Goal: Task Accomplishment & Management: Manage account settings

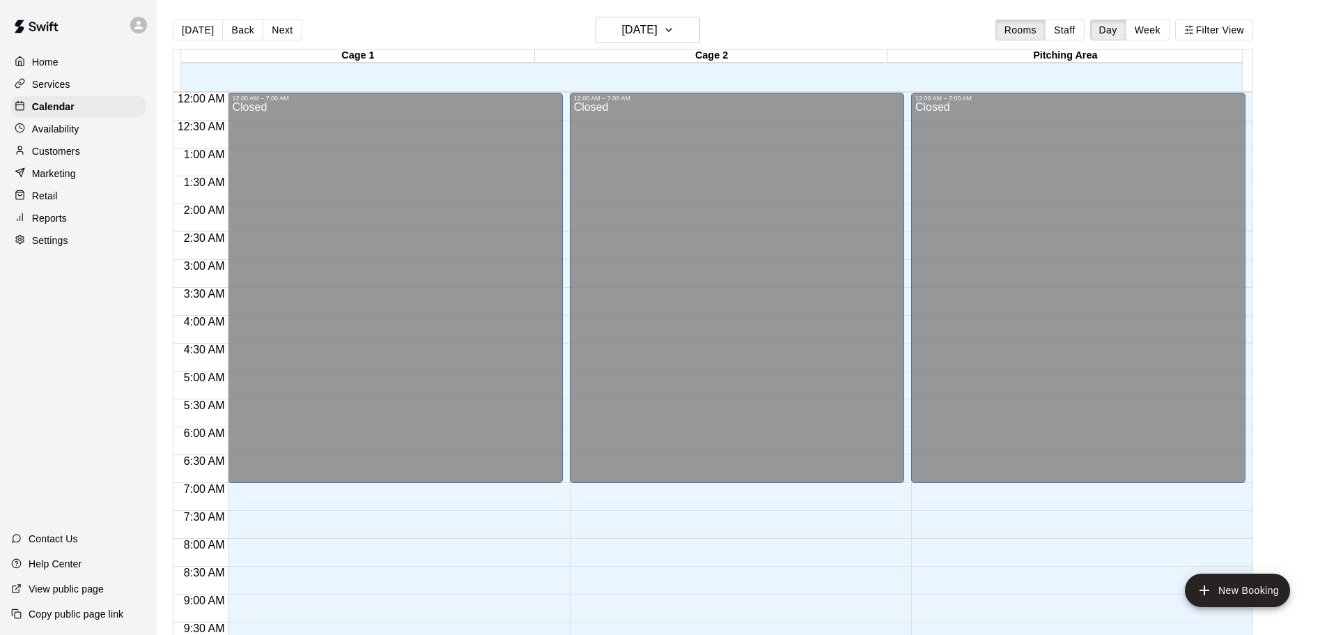
scroll to position [738, 0]
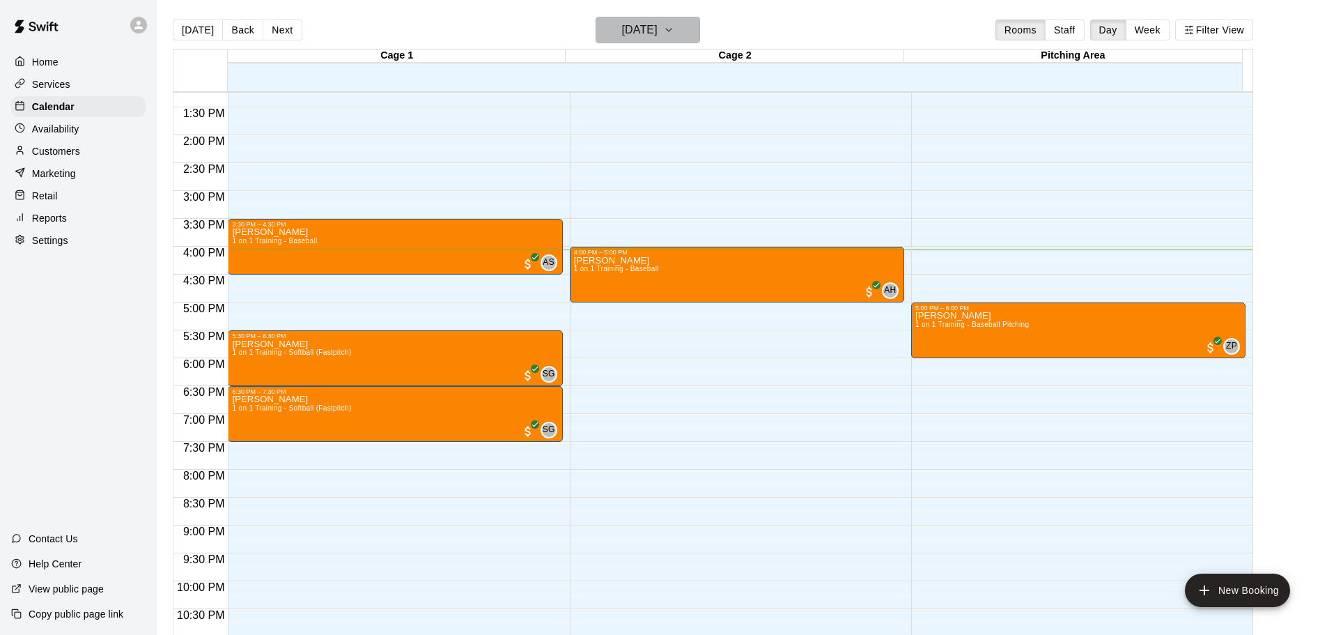
click at [686, 24] on button "[DATE]" at bounding box center [648, 30] width 105 height 26
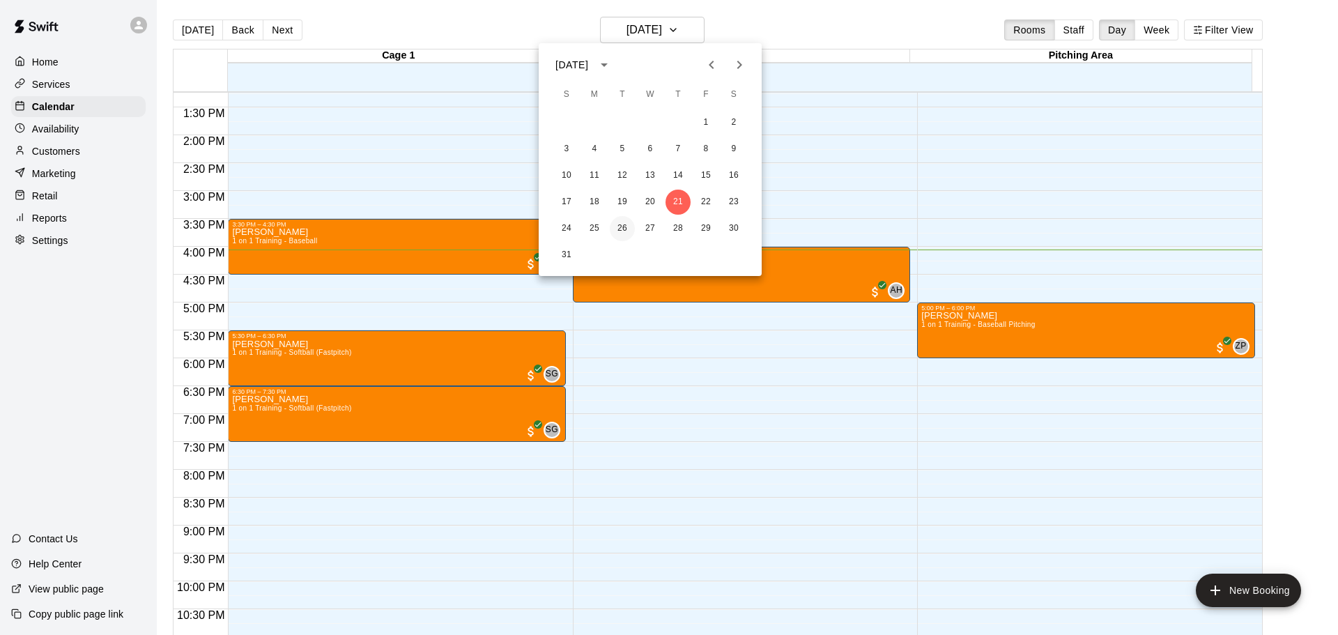
click at [622, 226] on button "26" at bounding box center [622, 228] width 25 height 25
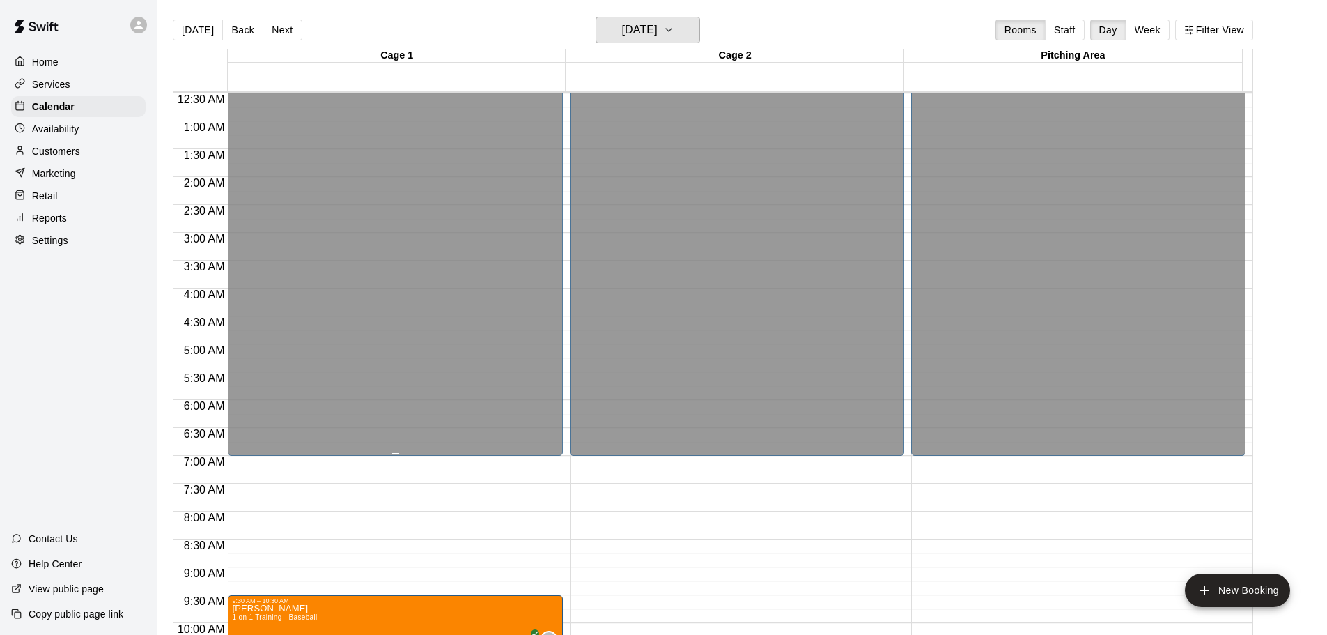
scroll to position [0, 0]
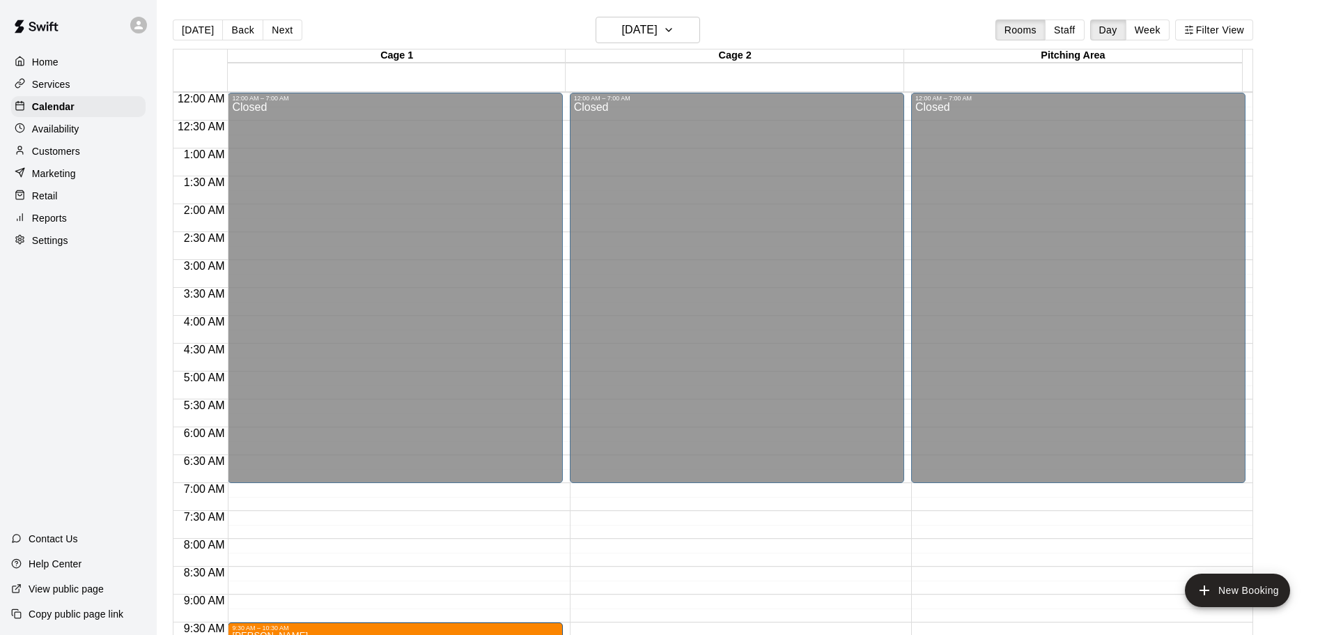
click at [48, 132] on p "Availability" at bounding box center [55, 129] width 47 height 14
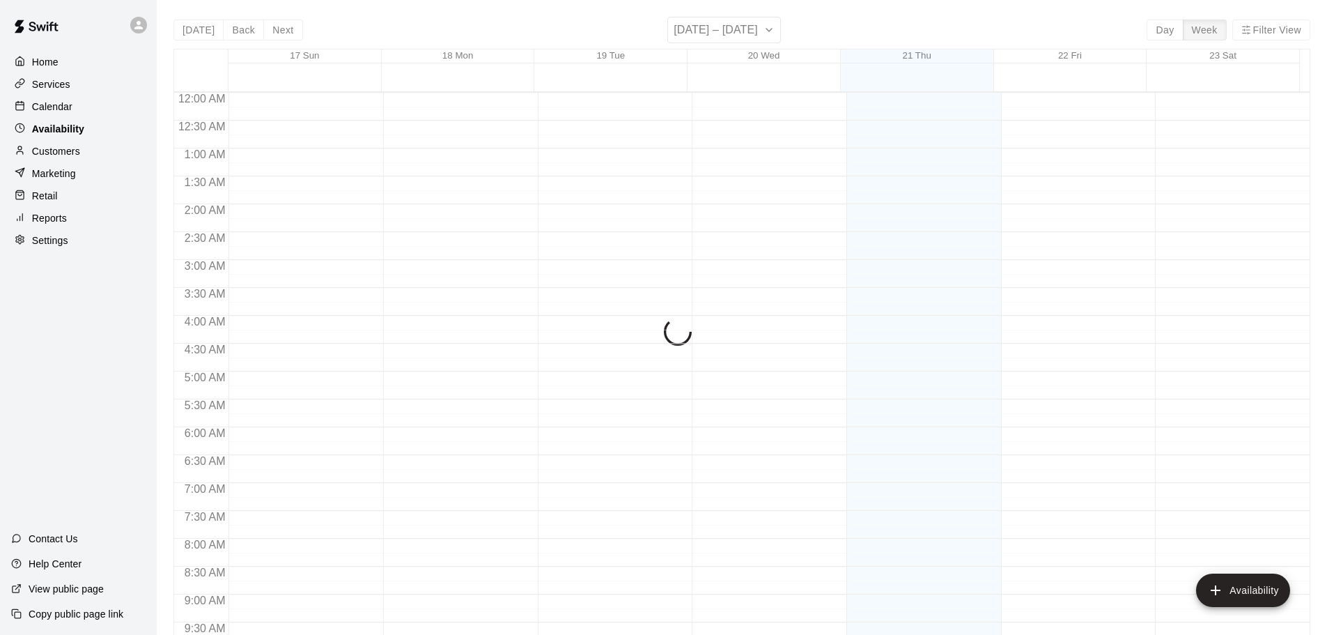
scroll to position [780, 0]
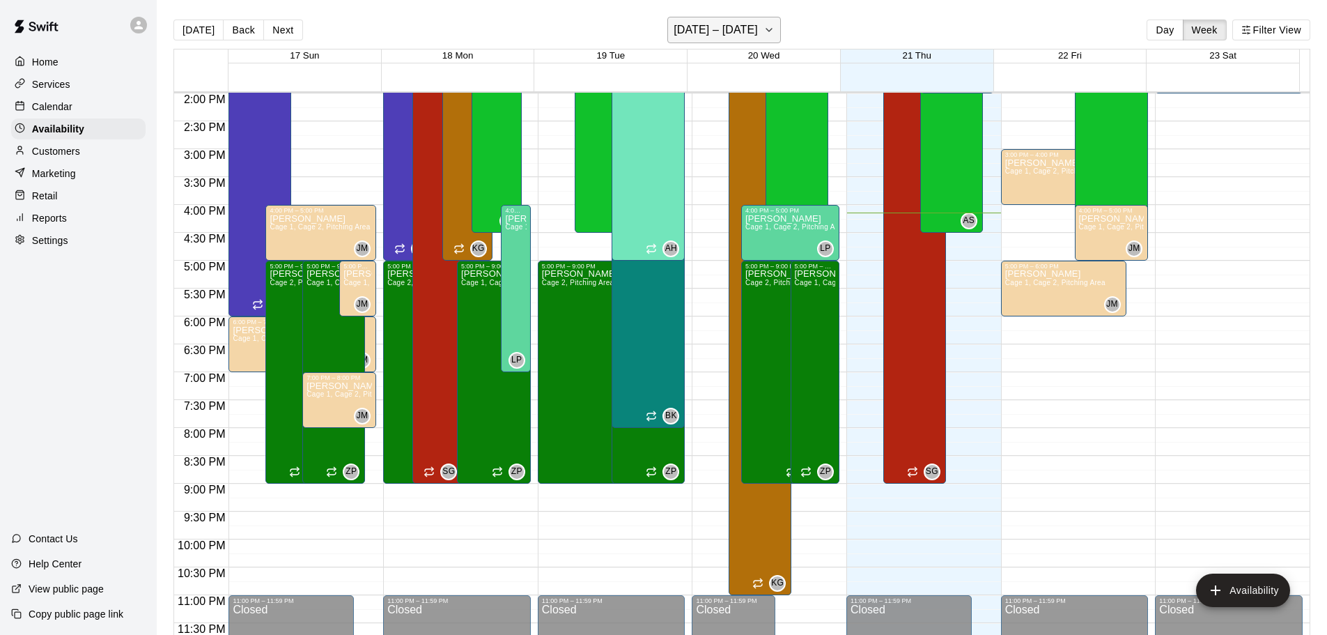
click at [766, 31] on icon "button" at bounding box center [769, 30] width 11 height 17
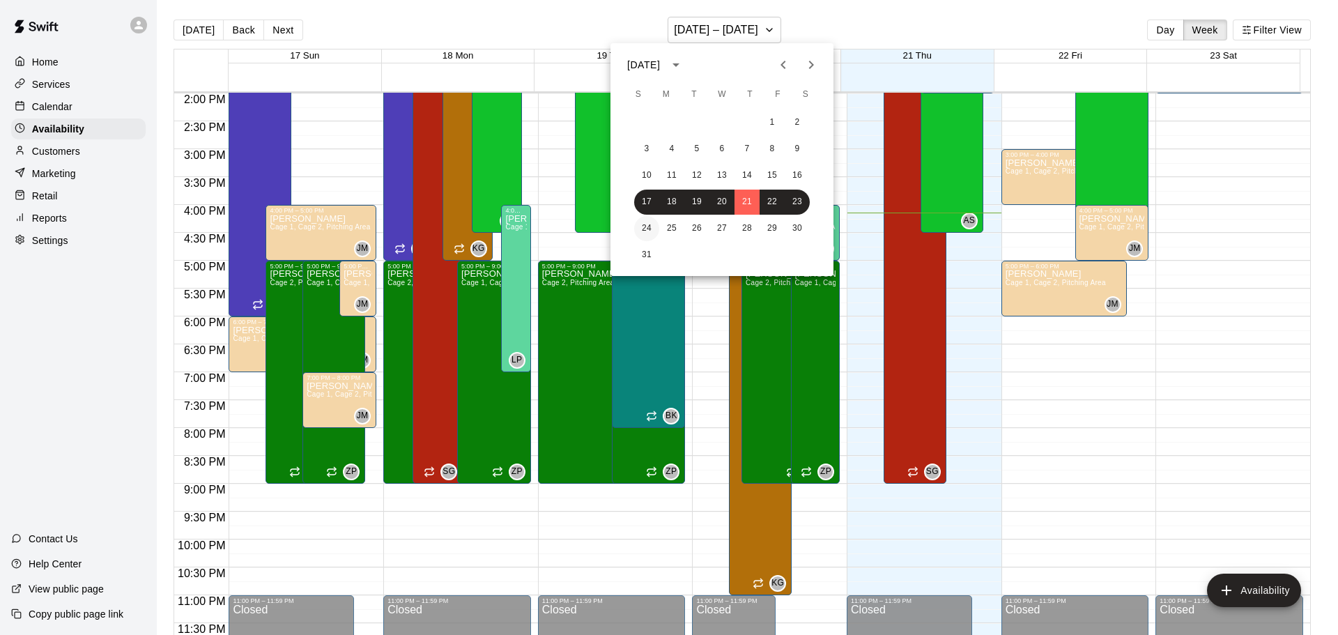
click at [647, 228] on button "24" at bounding box center [646, 228] width 25 height 25
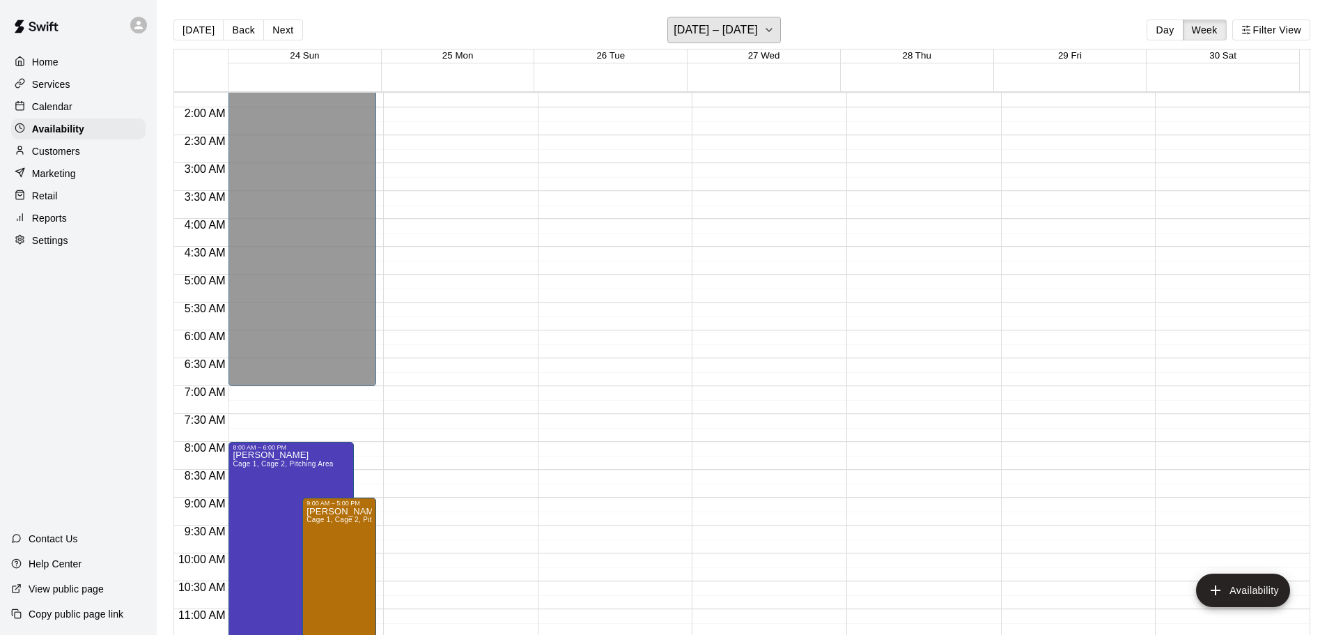
scroll to position [0, 0]
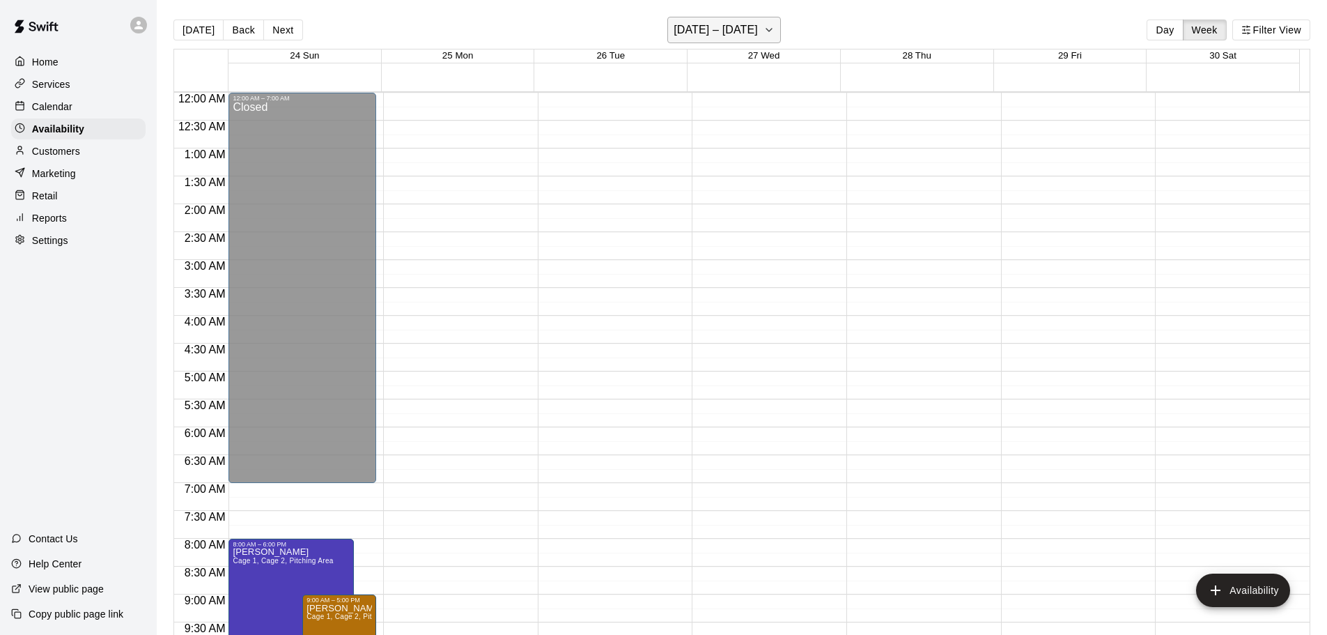
click at [754, 30] on button "[DATE] – [DATE]" at bounding box center [724, 30] width 114 height 26
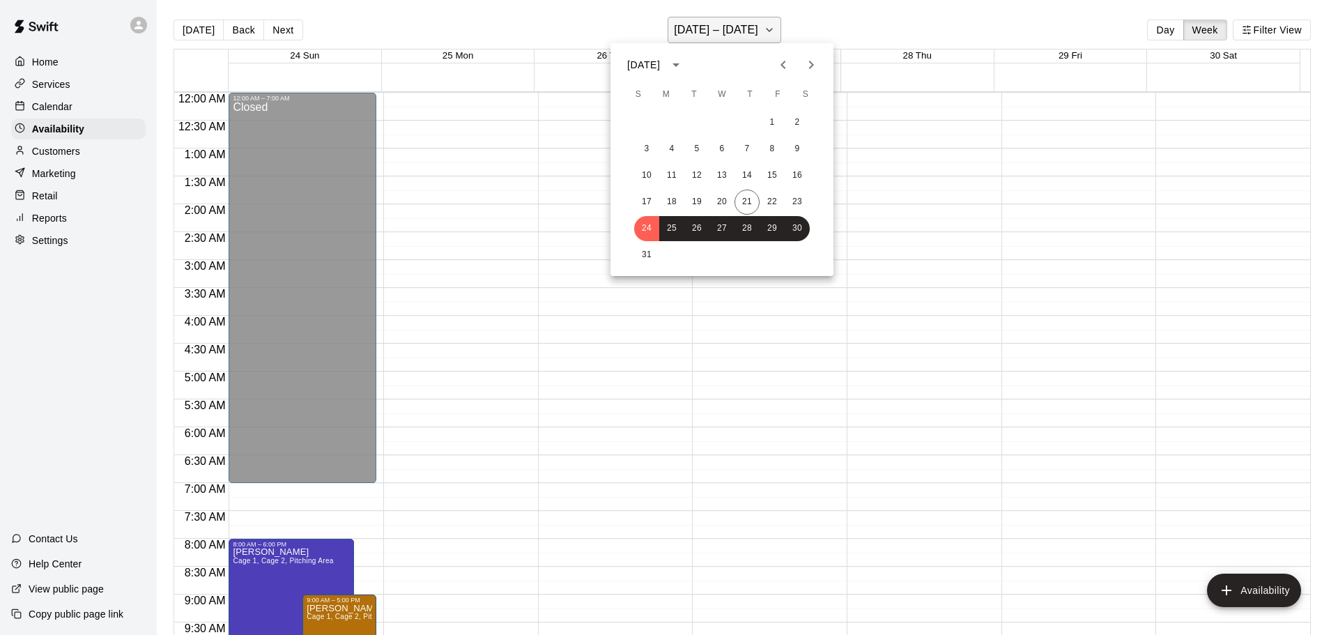
click at [754, 30] on div at bounding box center [669, 317] width 1338 height 635
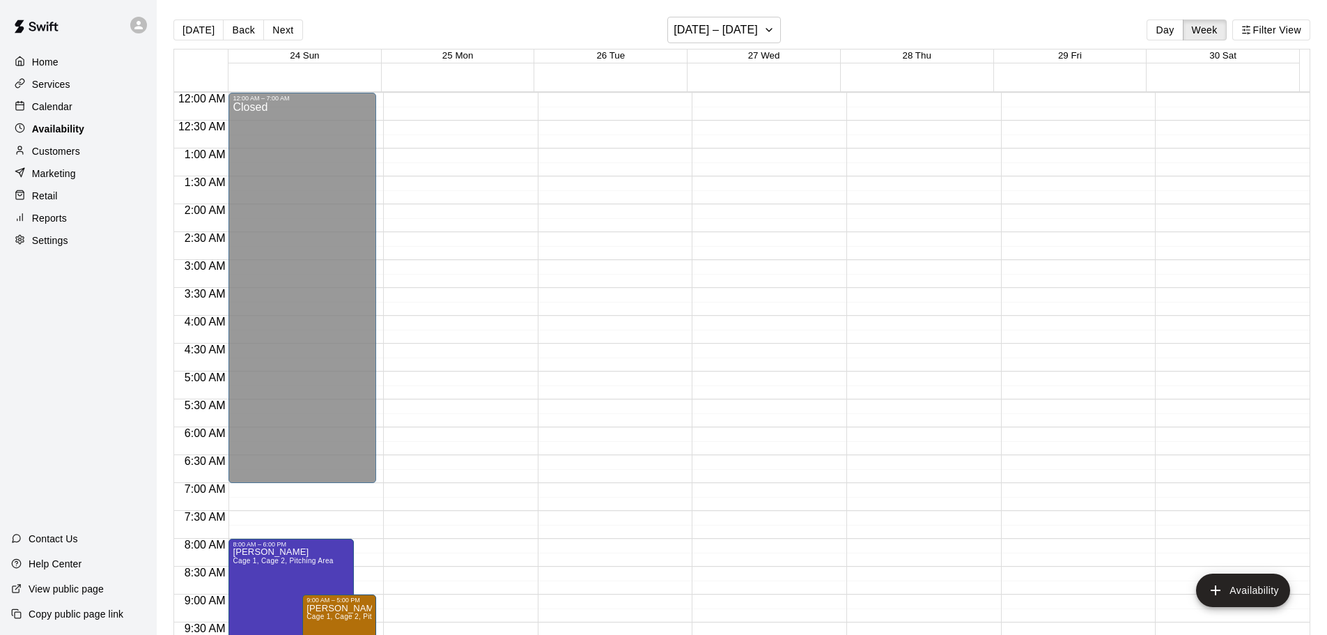
click at [54, 134] on p "Availability" at bounding box center [58, 129] width 52 height 14
click at [764, 35] on icon "button" at bounding box center [769, 30] width 11 height 17
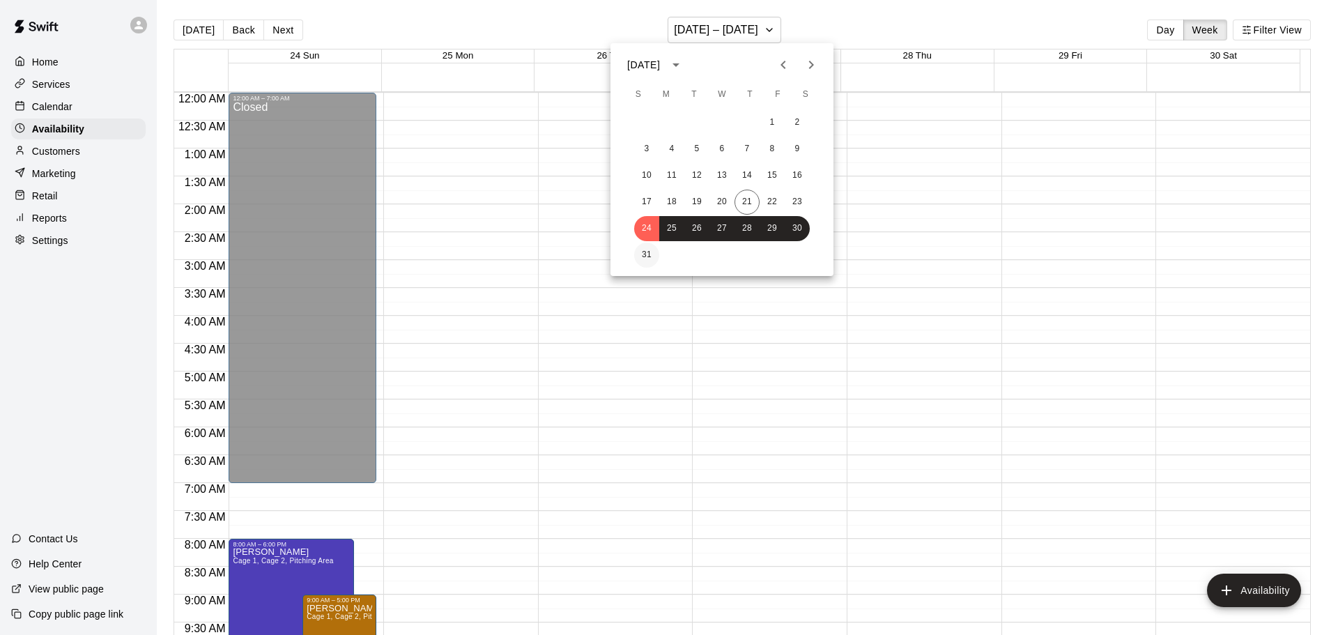
click at [643, 255] on button "31" at bounding box center [646, 254] width 25 height 25
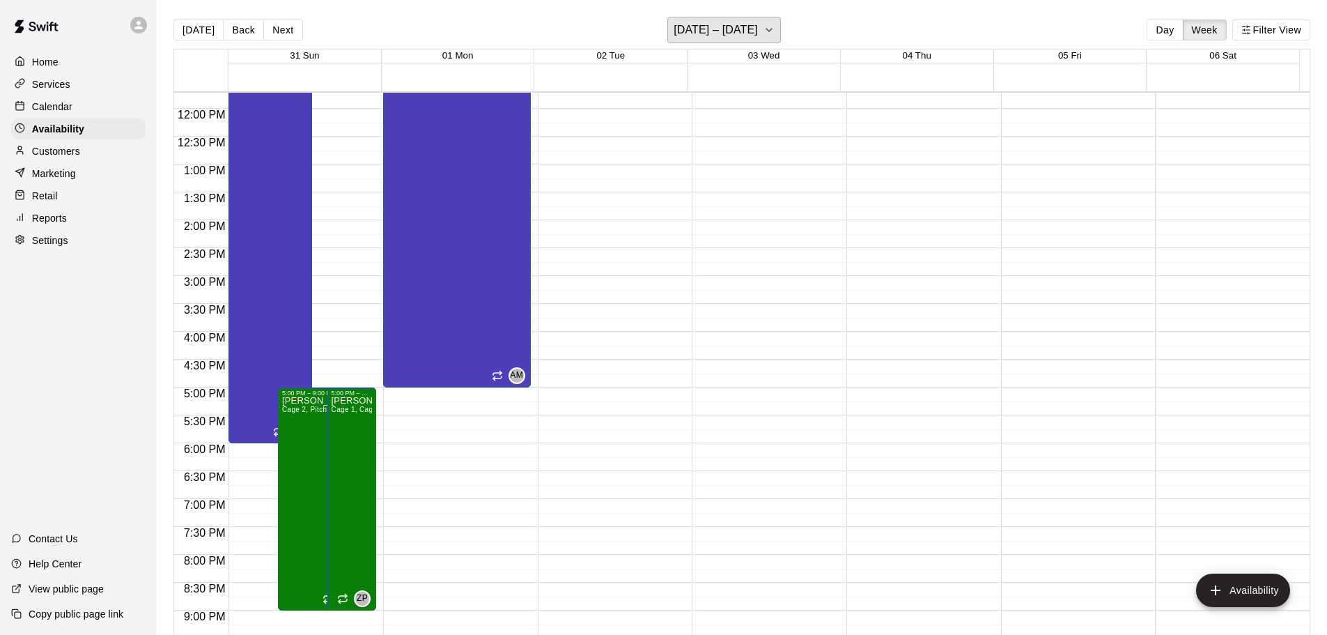
scroll to position [780, 0]
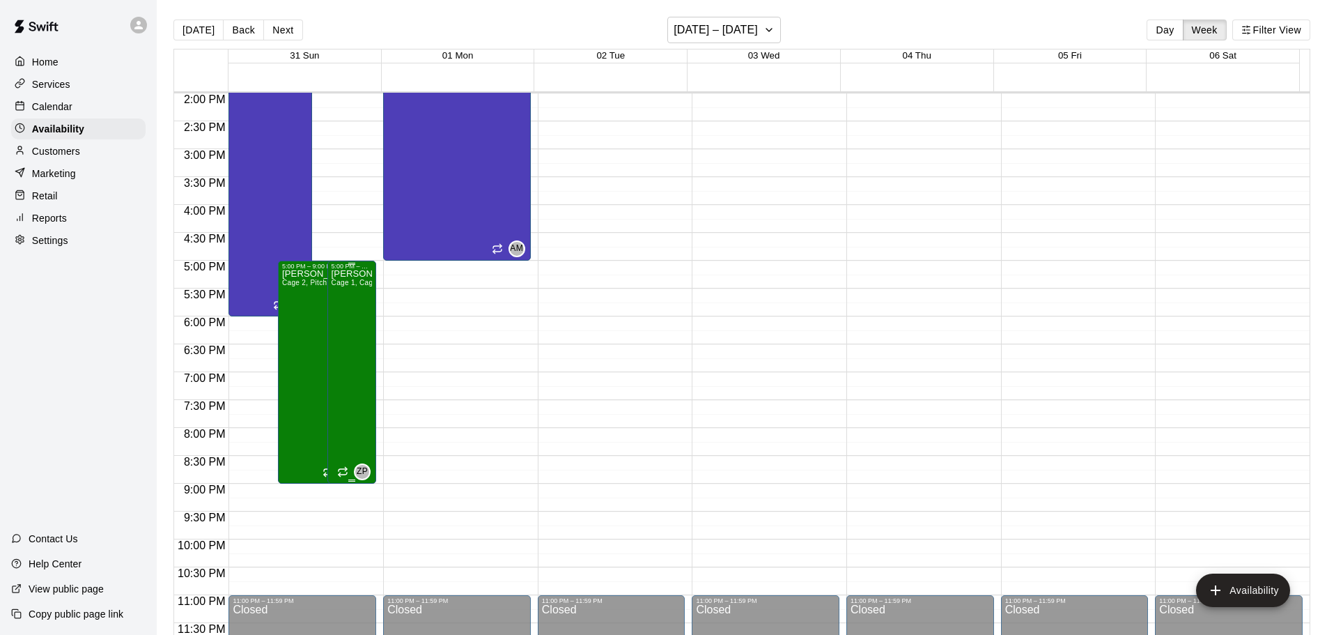
click at [350, 419] on div "[PERSON_NAME] Cage 1, Cage 2, Pitching Area" at bounding box center [352, 587] width 41 height 635
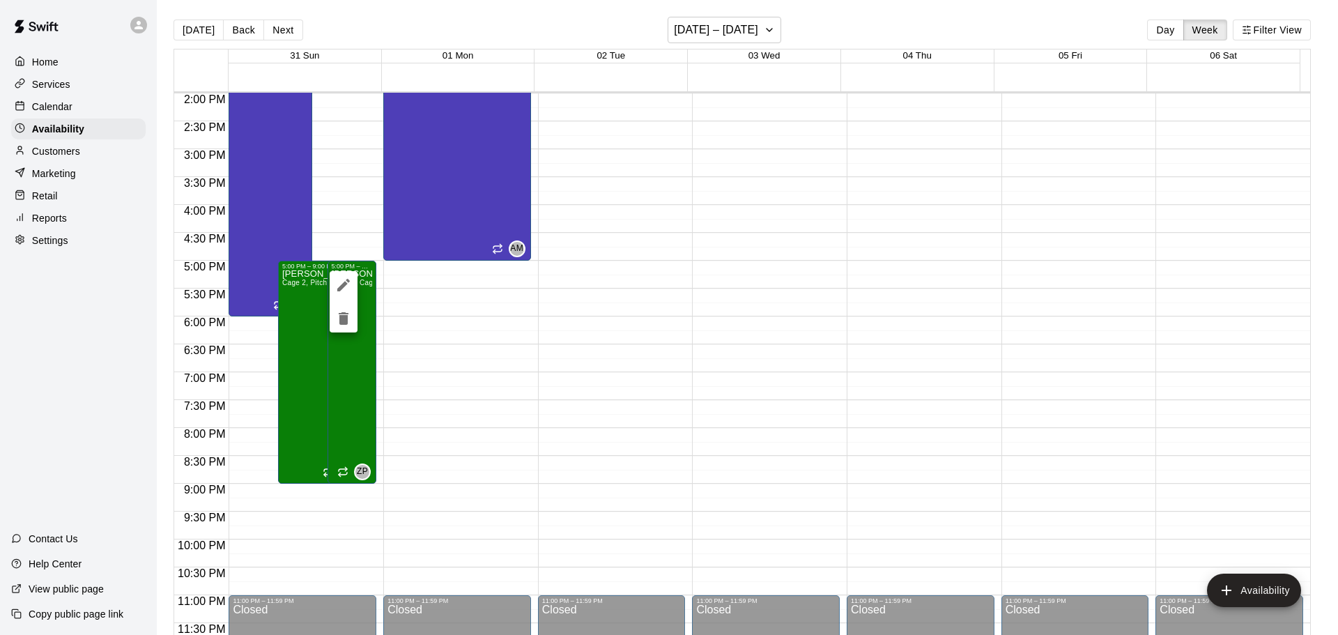
click at [594, 281] on div at bounding box center [669, 317] width 1338 height 635
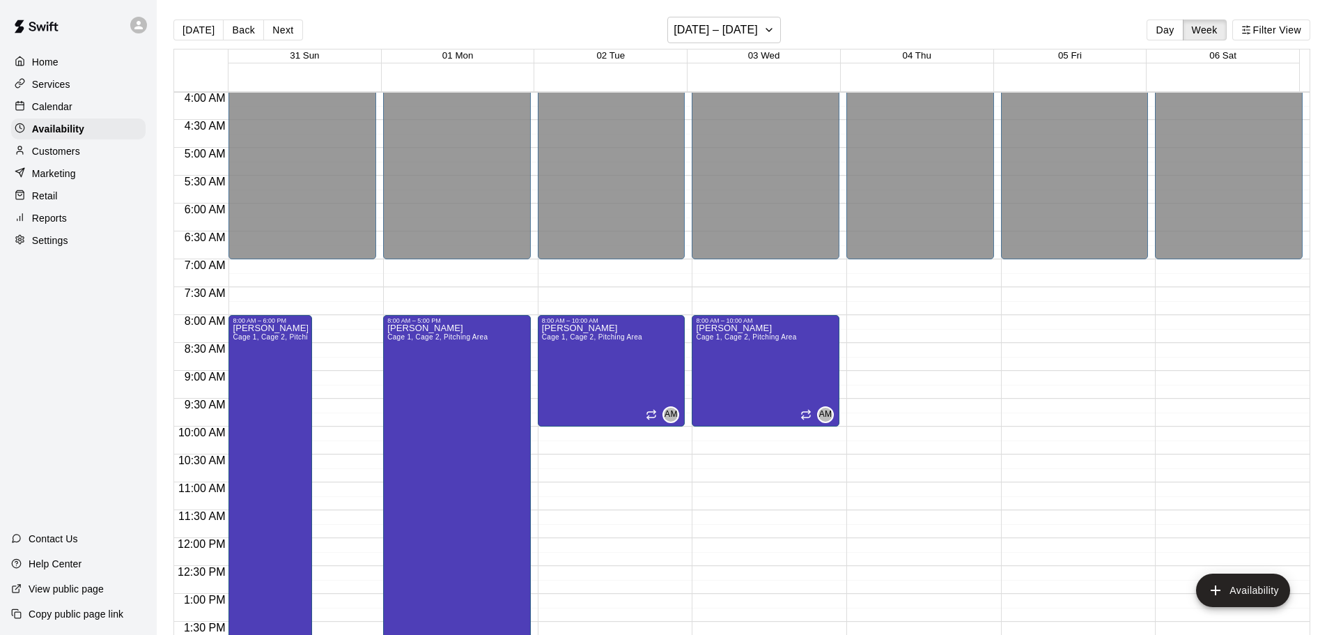
scroll to position [223, 0]
click at [733, 45] on div "[DATE] Back Next [DATE] – [DATE] Day Week Filter View" at bounding box center [741, 33] width 1137 height 32
click at [742, 30] on h6 "[DATE] – [DATE]" at bounding box center [716, 30] width 84 height 20
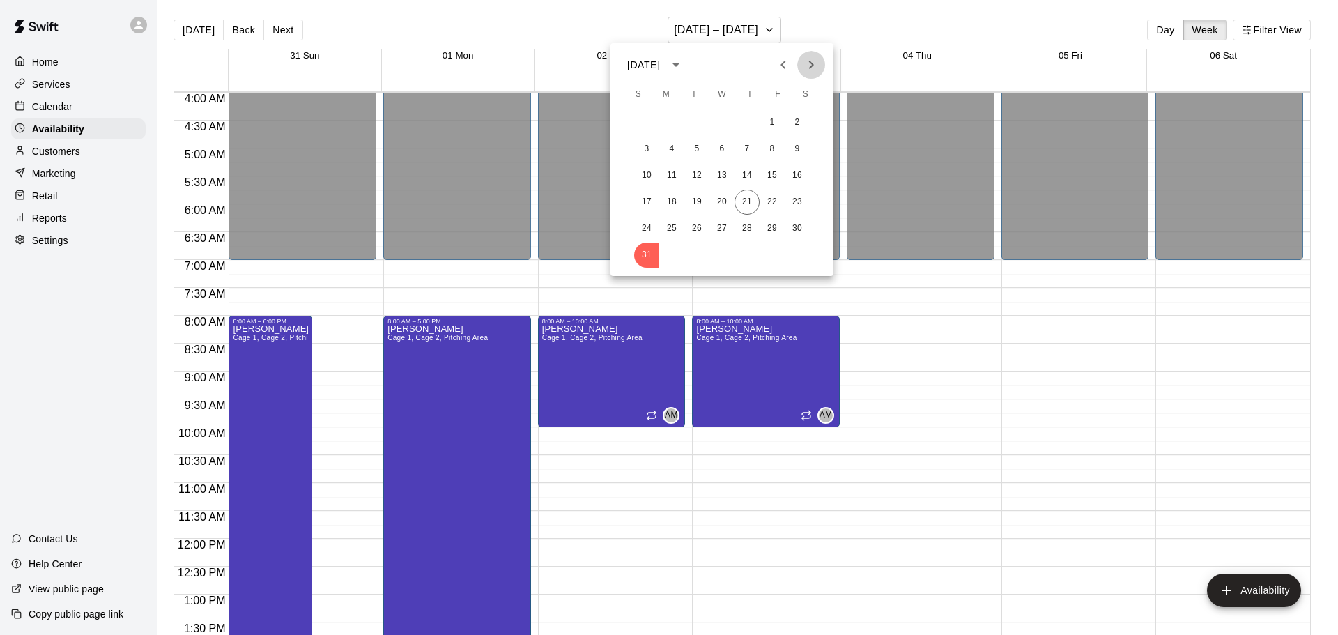
click at [811, 60] on icon "Next month" at bounding box center [811, 64] width 17 height 17
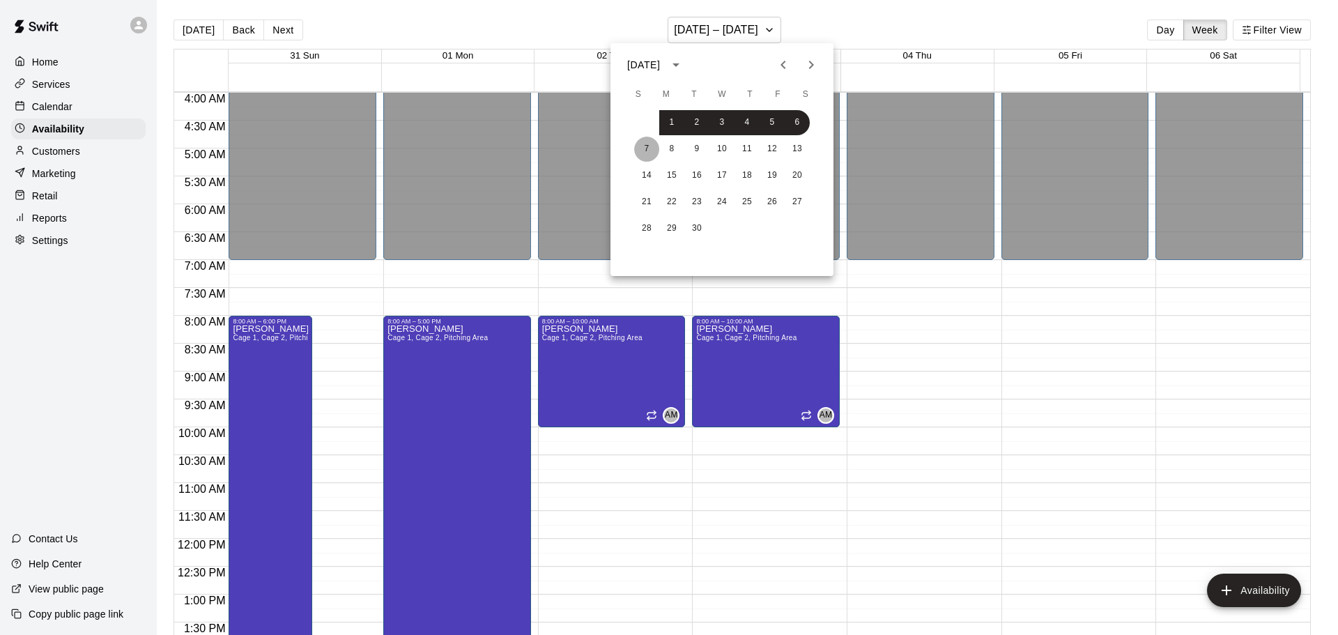
click at [648, 147] on button "7" at bounding box center [646, 149] width 25 height 25
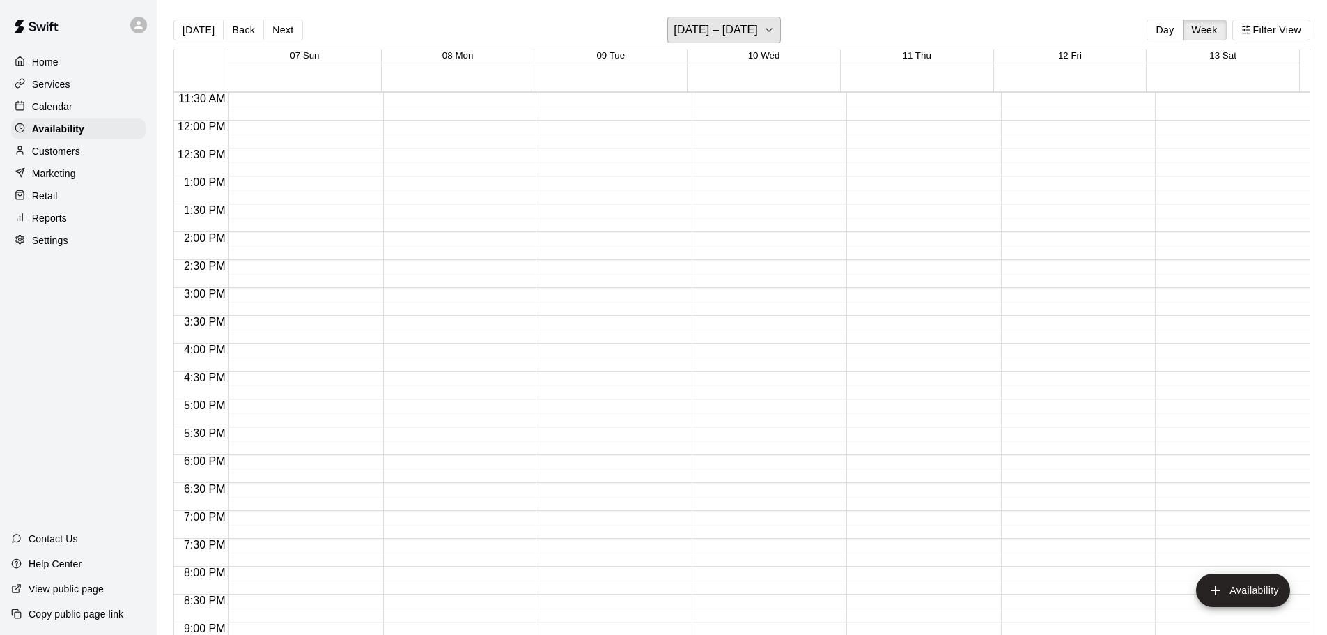
scroll to position [780, 0]
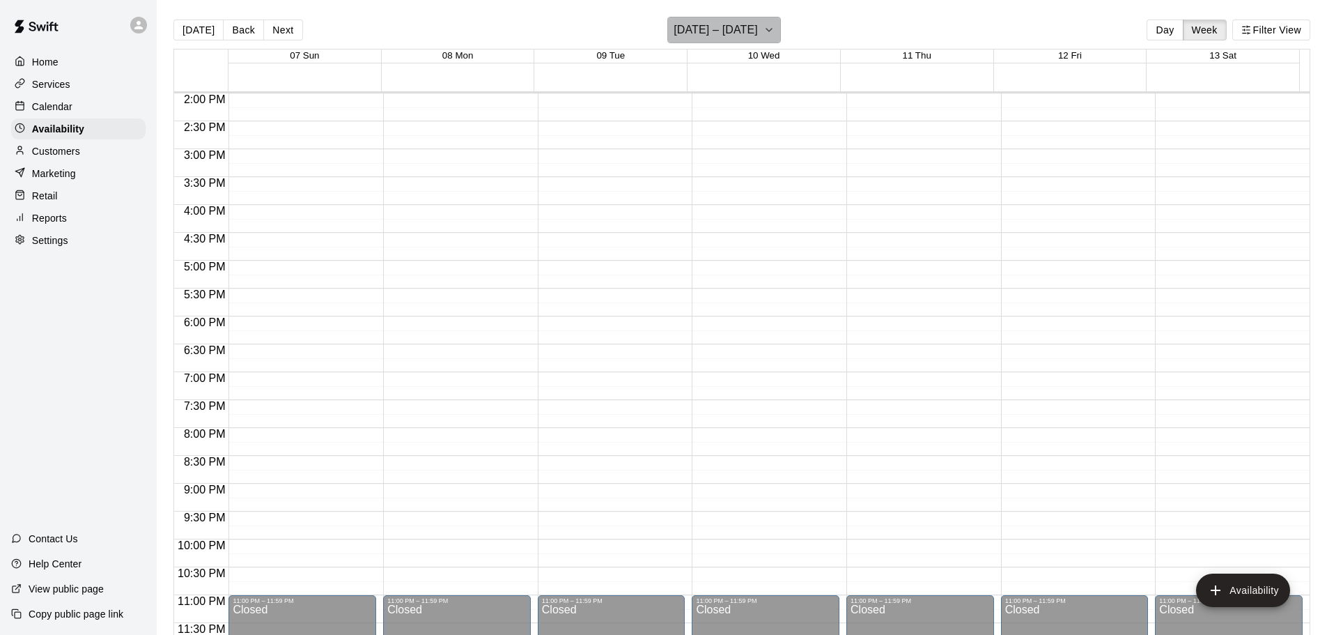
click at [727, 20] on h6 "[DATE] – [DATE]" at bounding box center [716, 30] width 84 height 20
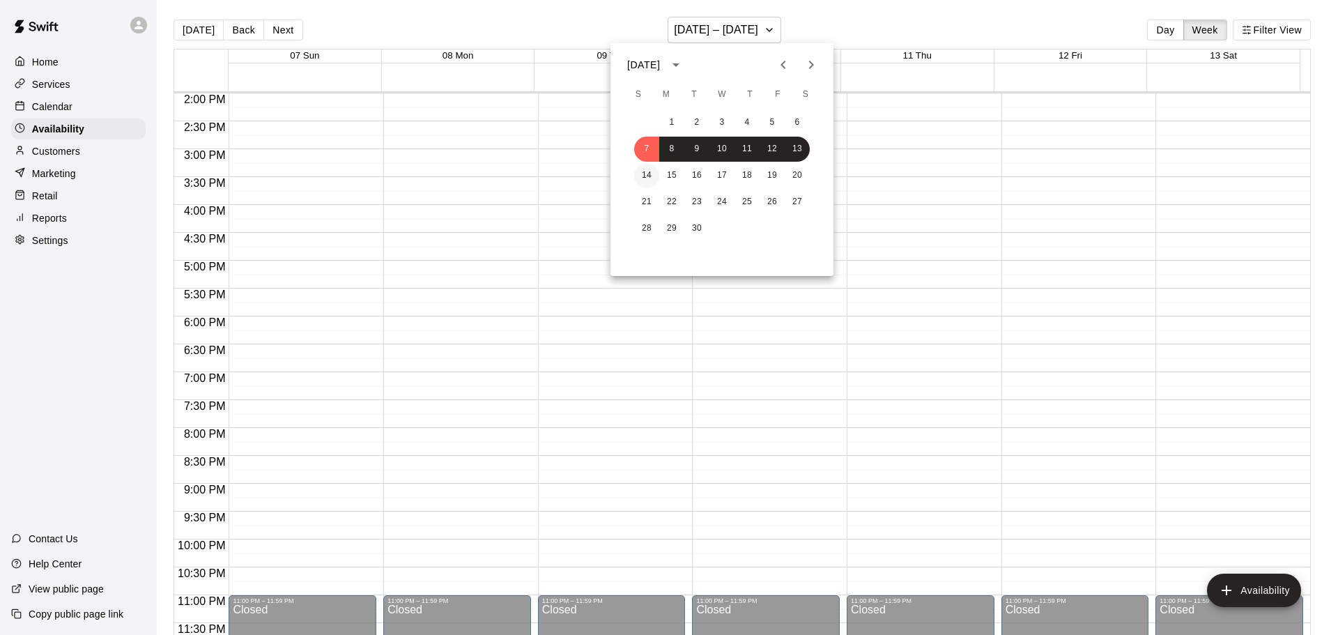
click at [637, 175] on button "14" at bounding box center [646, 175] width 25 height 25
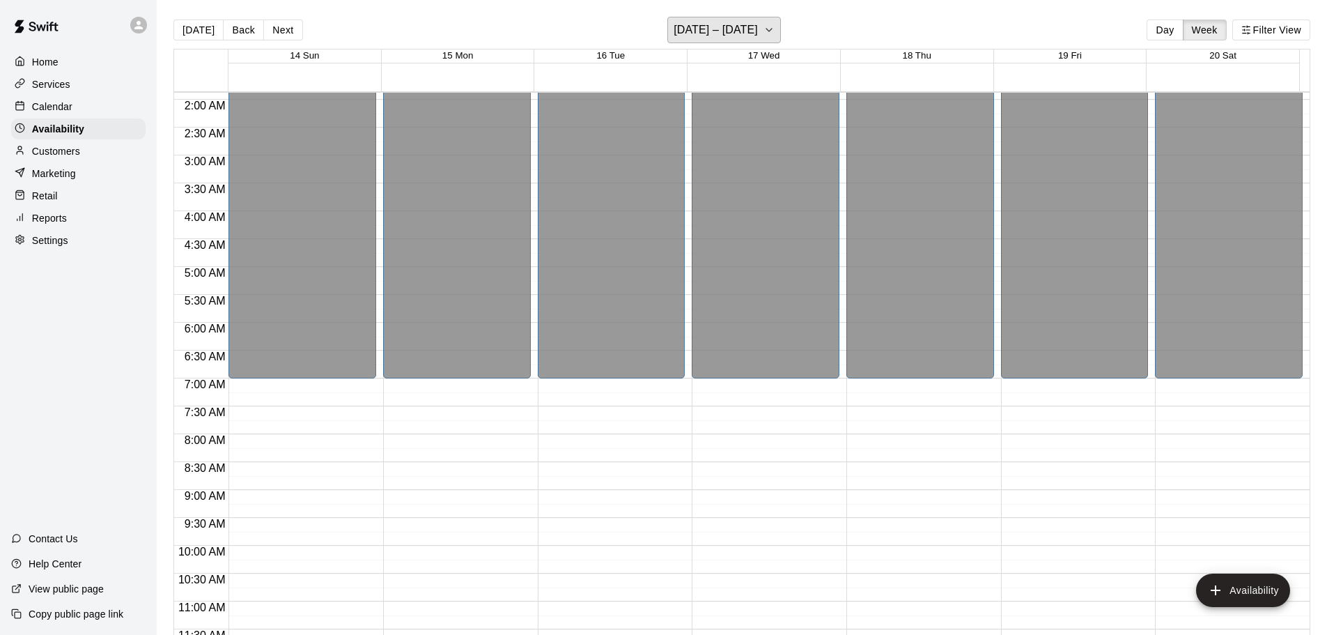
scroll to position [0, 0]
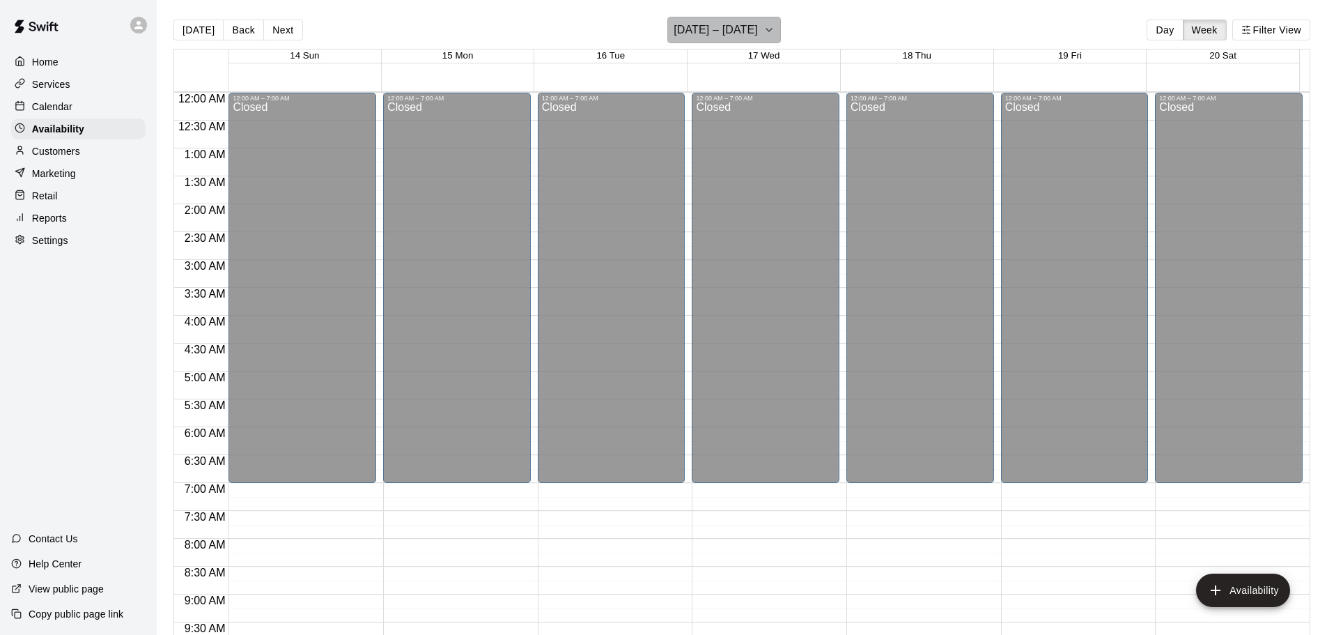
click at [689, 29] on h6 "[DATE] – [DATE]" at bounding box center [716, 30] width 84 height 20
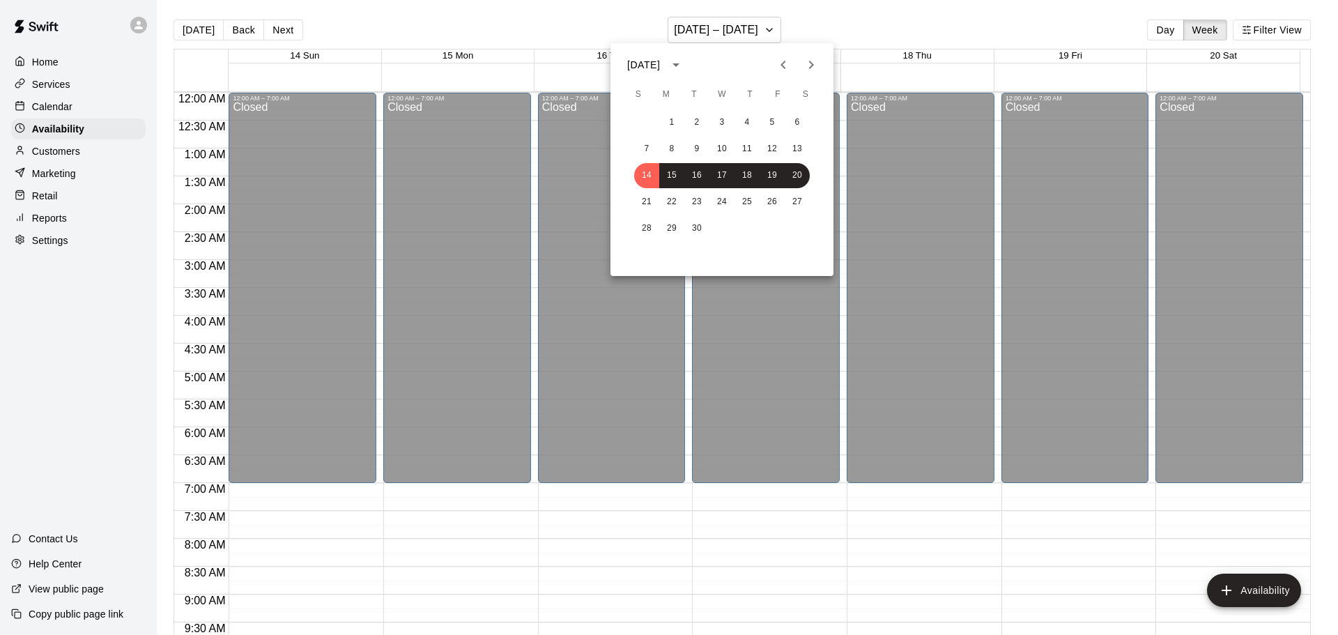
click at [782, 62] on icon "Previous month" at bounding box center [783, 64] width 17 height 17
click at [650, 251] on button "31" at bounding box center [646, 254] width 25 height 25
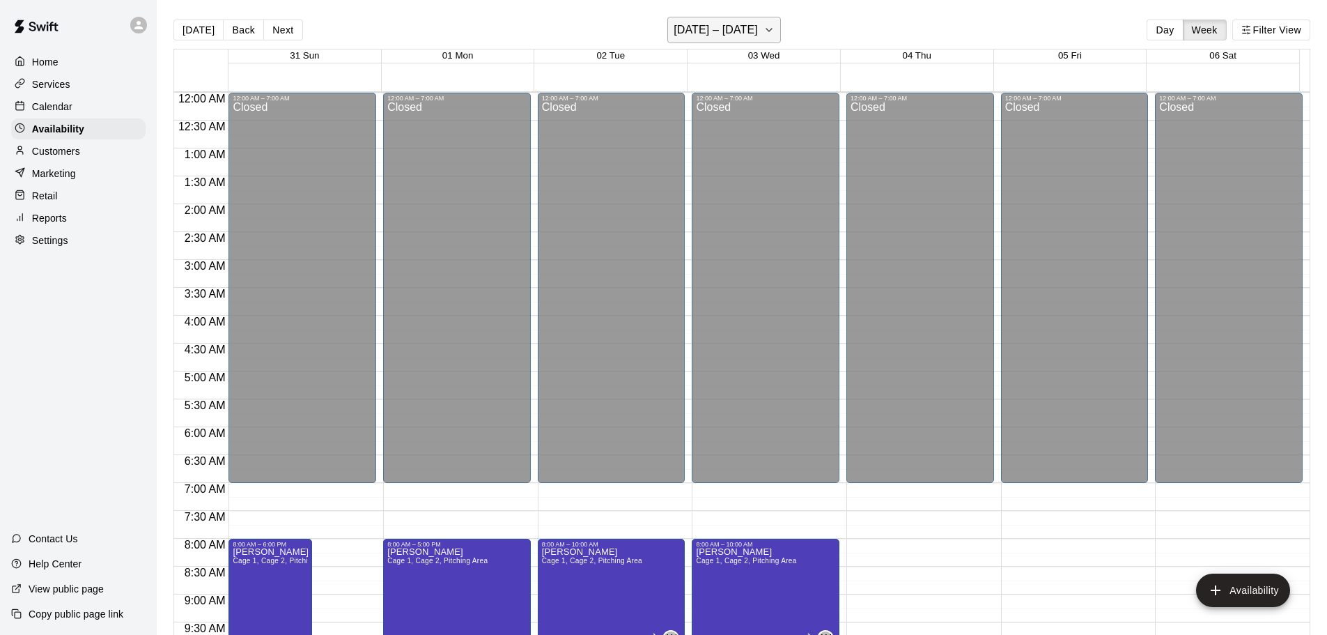
click at [739, 31] on h6 "[DATE] – [DATE]" at bounding box center [716, 30] width 84 height 20
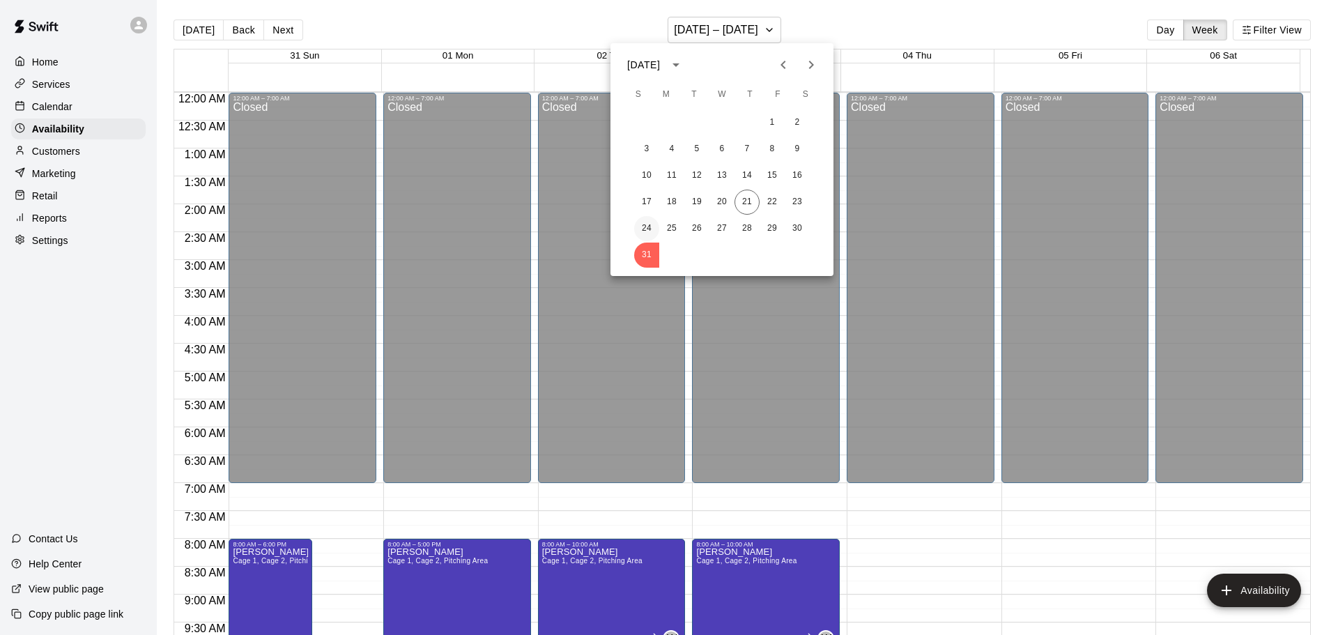
click at [647, 231] on button "24" at bounding box center [646, 228] width 25 height 25
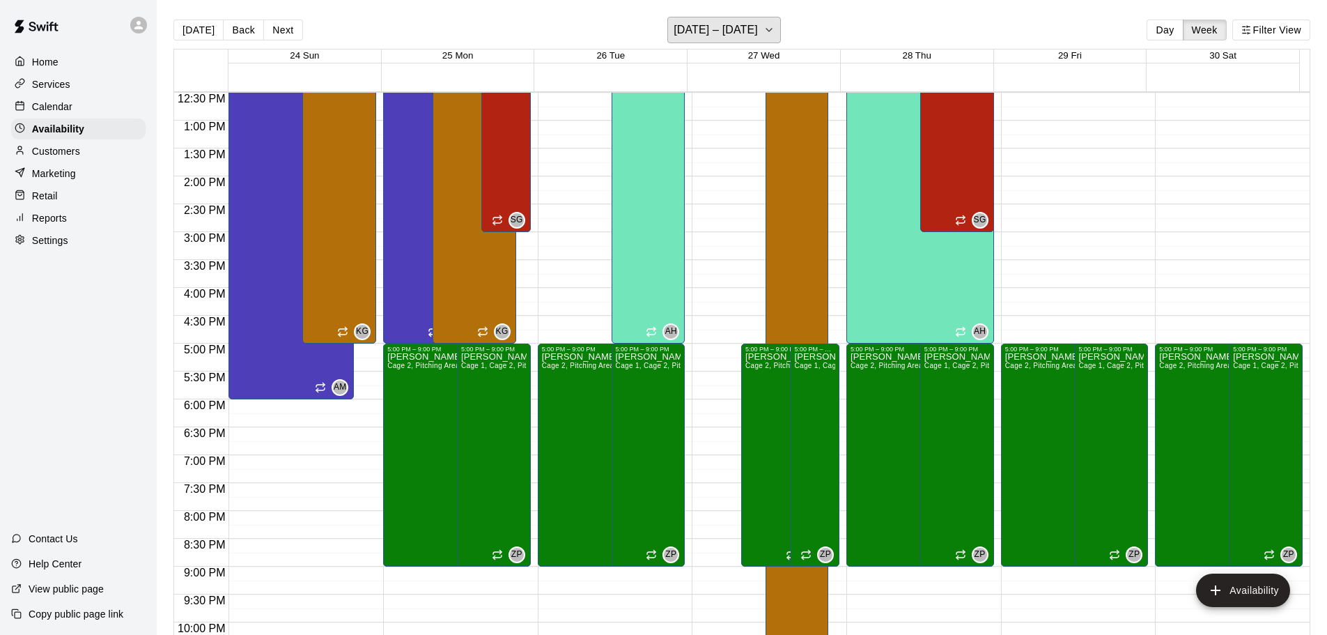
scroll to position [780, 0]
